Goal: Navigation & Orientation: Find specific page/section

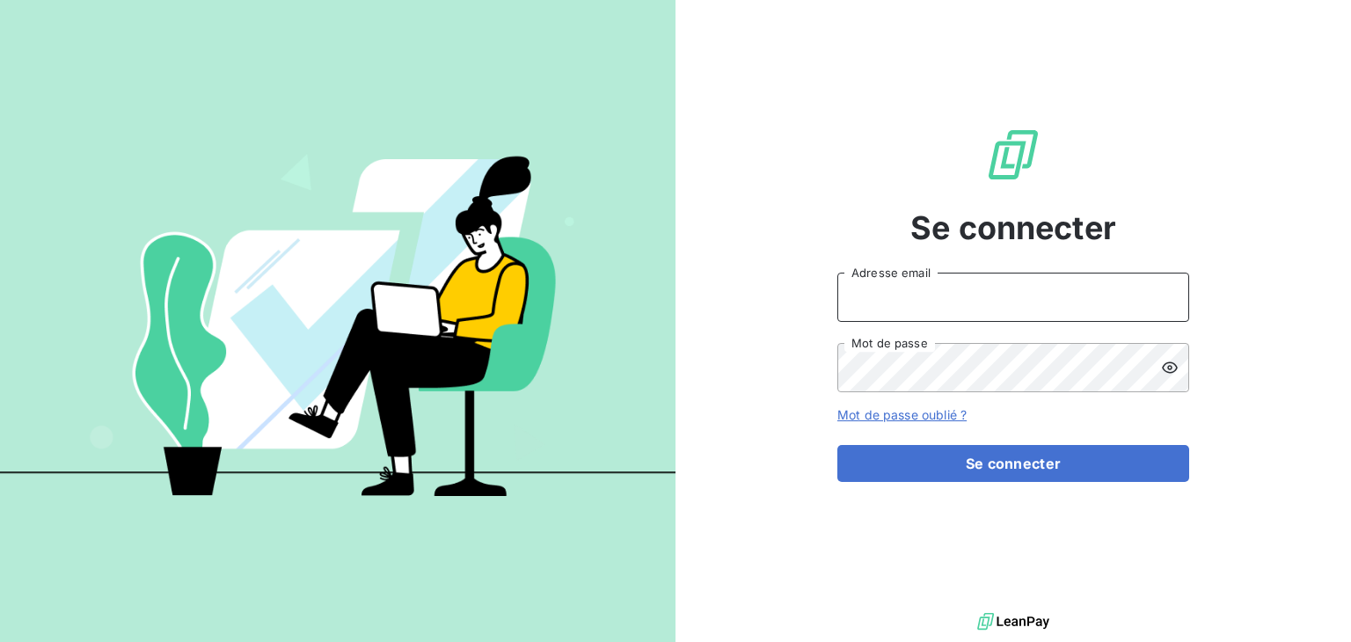
click at [946, 290] on input "Adresse email" at bounding box center [1014, 297] width 352 height 49
type input "[PERSON_NAME][EMAIL_ADDRESS][DOMAIN_NAME]"
click at [838, 445] on button "Se connecter" at bounding box center [1014, 463] width 352 height 37
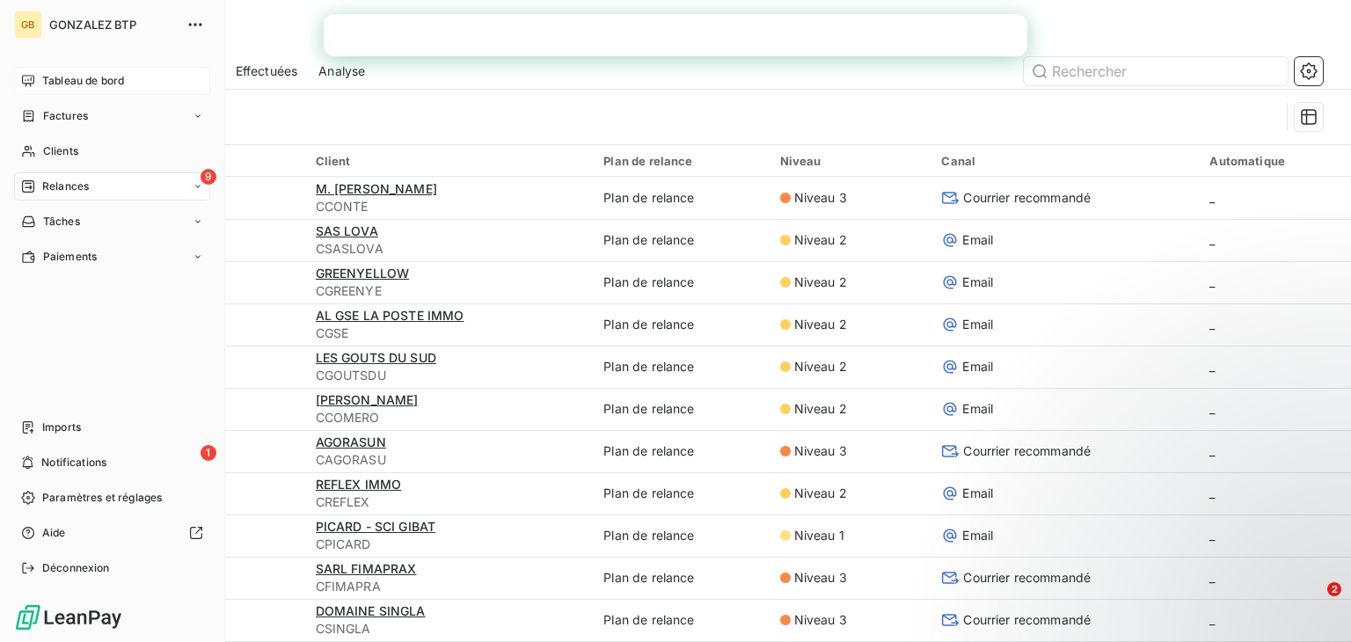
click at [90, 78] on span "Tableau de bord" at bounding box center [83, 81] width 82 height 16
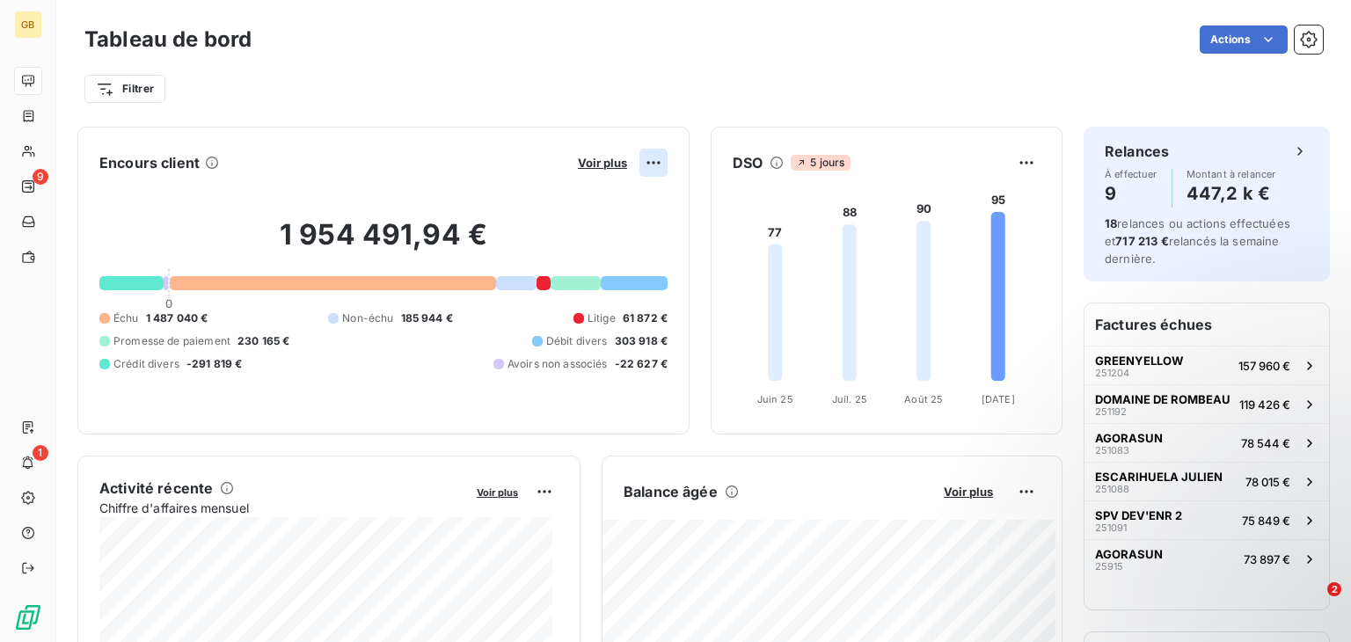
click at [643, 166] on html "GB 9 1 Tableau de bord Actions Filtrer Encours client Voir plus 1 954 491,94 € …" at bounding box center [675, 321] width 1351 height 642
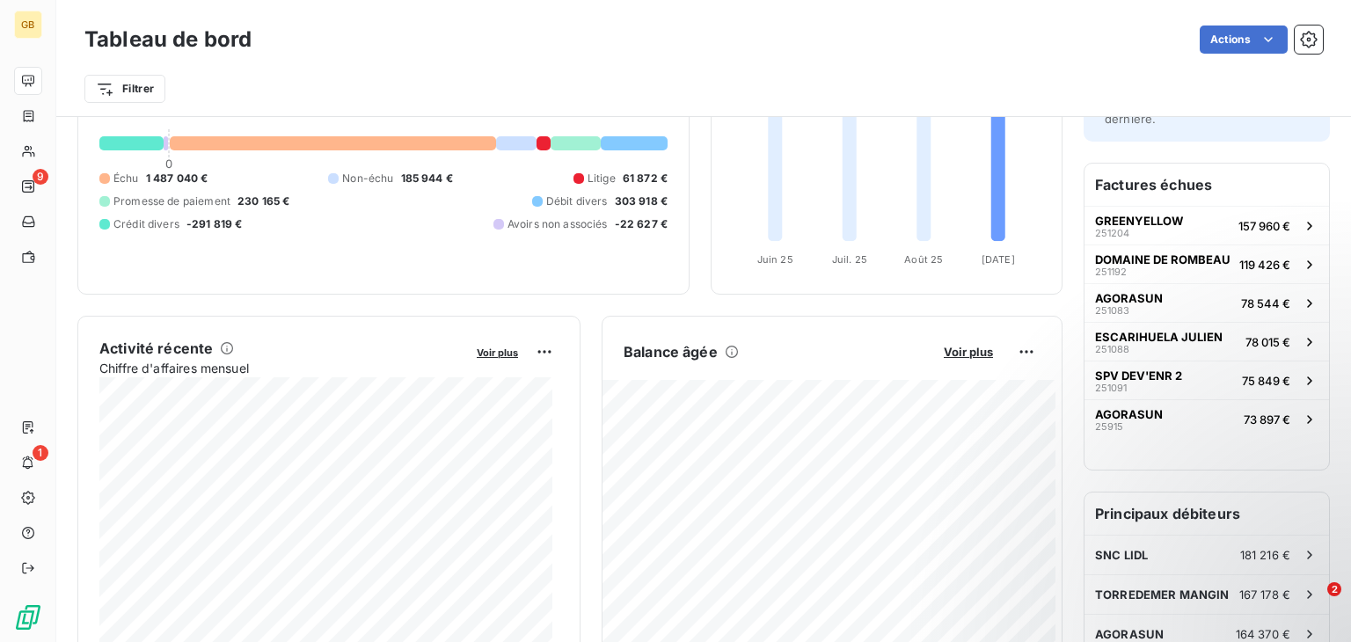
scroll to position [130, 0]
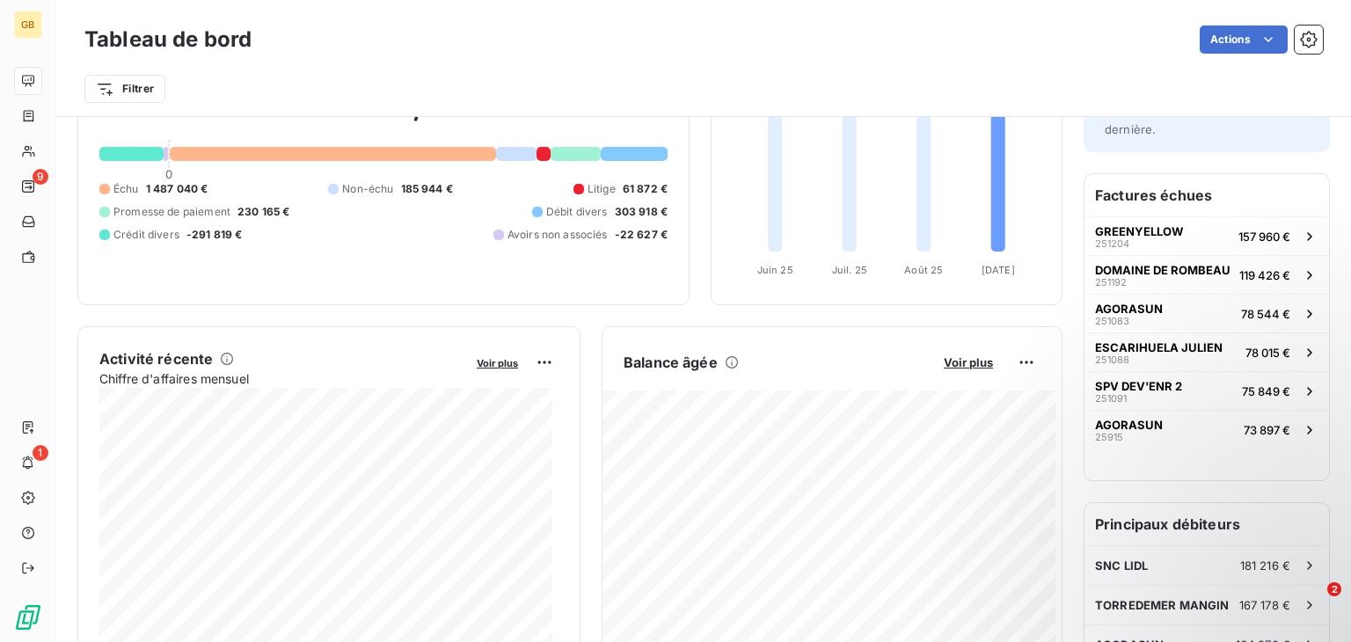
drag, startPoint x: 1351, startPoint y: 187, endPoint x: 1341, endPoint y: 235, distance: 48.5
click at [1341, 235] on html "GB 9 1 Tableau de bord Actions Filtrer Encours client Voir plus 1 954 491,94 € …" at bounding box center [675, 321] width 1351 height 642
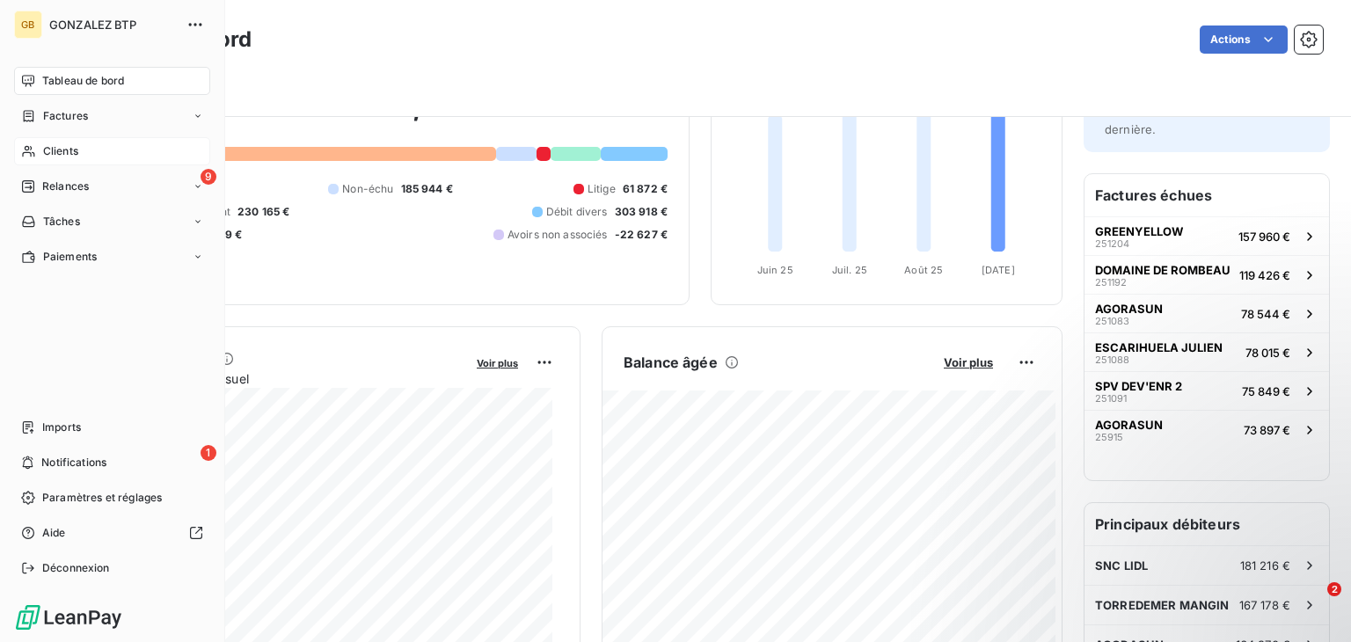
click at [88, 152] on div "Clients" at bounding box center [112, 151] width 196 height 28
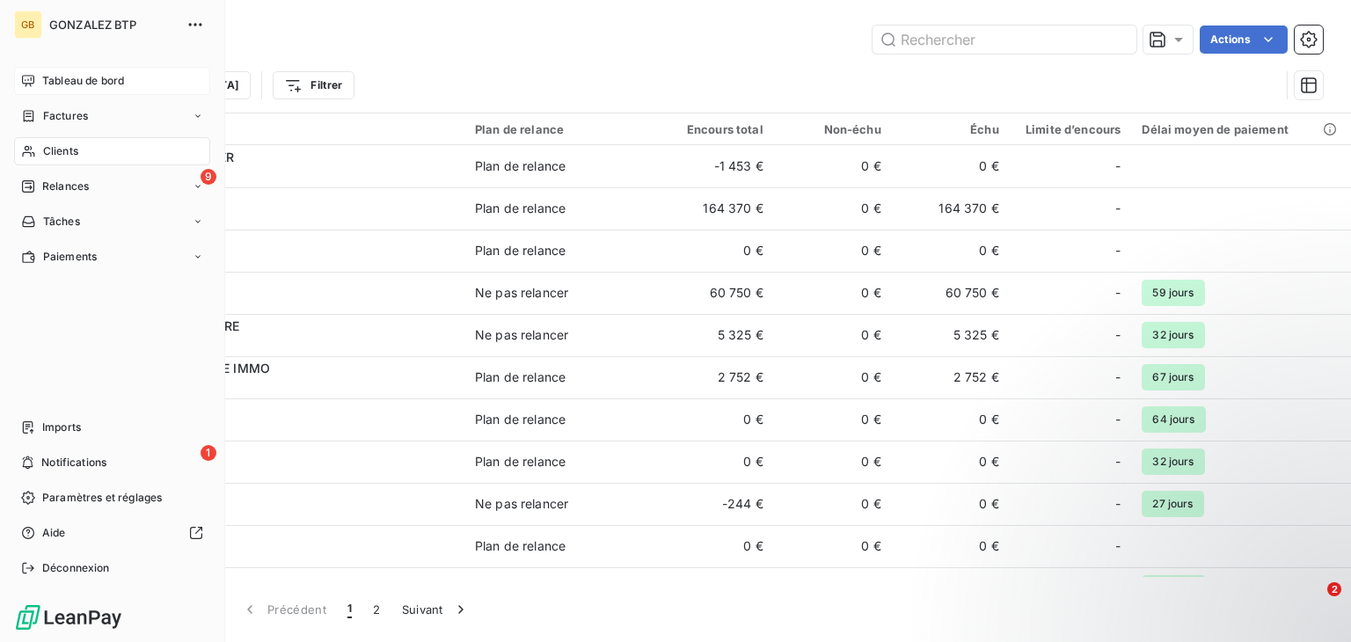
click at [28, 84] on icon at bounding box center [28, 80] width 12 height 11
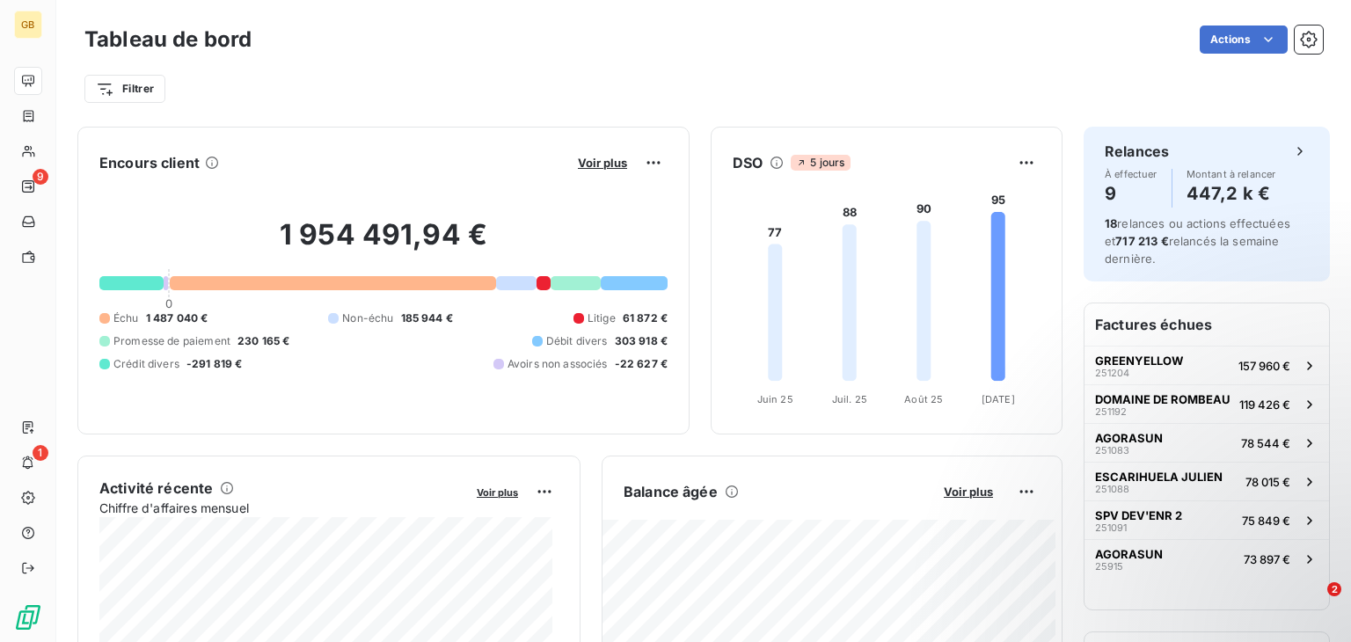
click at [1257, 38] on html "GB 9 1 Tableau de bord Actions Filtrer Encours client Voir plus 1 954 491,94 € …" at bounding box center [675, 321] width 1351 height 642
